Goal: Transaction & Acquisition: Subscribe to service/newsletter

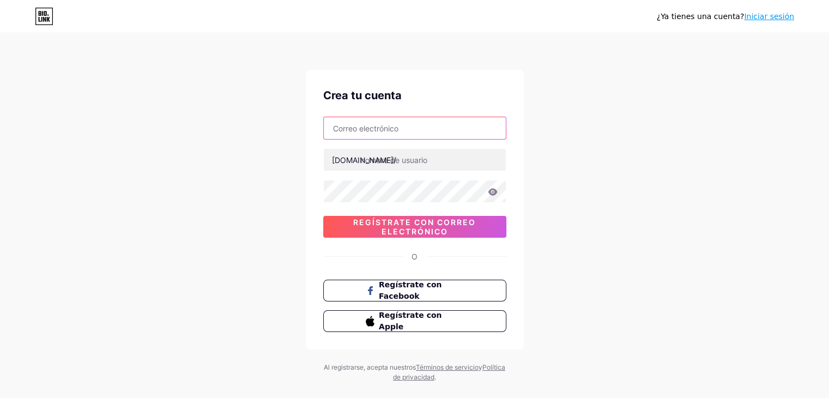
click at [346, 129] on input "text" at bounding box center [415, 128] width 182 height 22
type input "[EMAIL_ADDRESS][DOMAIN_NAME]"
click at [491, 191] on icon at bounding box center [493, 192] width 10 height 8
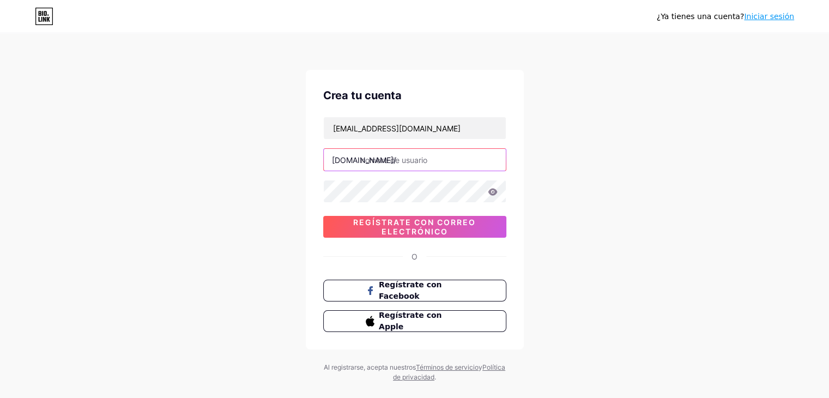
click at [381, 162] on input "text" at bounding box center [415, 160] width 182 height 22
type input "velasjabonpuro"
click at [490, 194] on icon at bounding box center [492, 191] width 9 height 7
click at [490, 194] on icon at bounding box center [491, 193] width 9 height 8
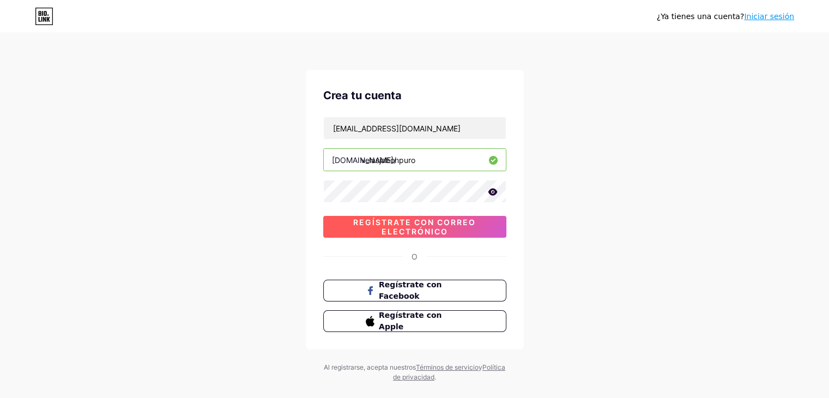
click at [403, 223] on font "Regístrate con correo electrónico" at bounding box center [414, 227] width 123 height 19
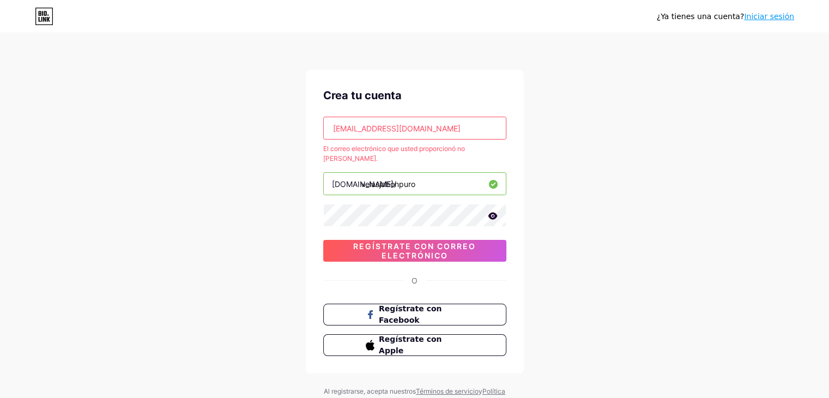
click at [415, 126] on input "[EMAIL_ADDRESS][DOMAIN_NAME]" at bounding box center [415, 128] width 182 height 22
click at [421, 243] on font "Regístrate con correo electrónico" at bounding box center [414, 250] width 123 height 19
click at [417, 131] on input "[EMAIL_ADDRESS][DOMAIN_NAME]" at bounding box center [415, 128] width 182 height 22
type input "leidybañol@gmai.c"
